Goal: Task Accomplishment & Management: Manage account settings

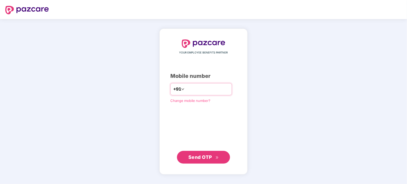
click at [202, 90] on input "number" at bounding box center [206, 89] width 43 height 8
type input "**********"
click at [204, 158] on span "Send OTP" at bounding box center [200, 157] width 24 height 6
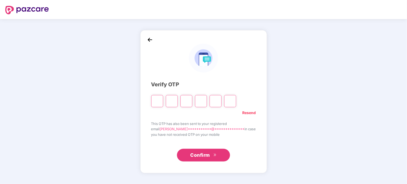
paste input "*"
type input "*"
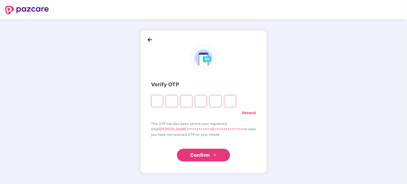
type input "*"
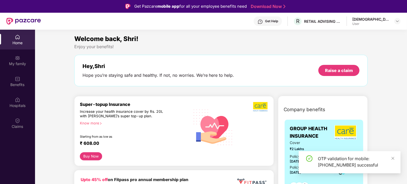
click at [17, 121] on img at bounding box center [17, 120] width 5 height 5
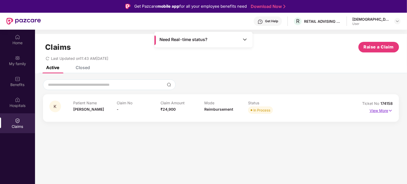
click at [382, 112] on p "View More" at bounding box center [380, 110] width 23 height 7
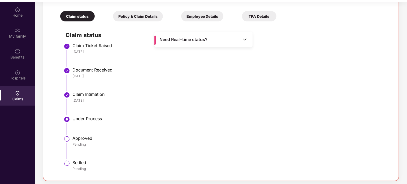
scroll to position [30, 0]
